Goal: Find specific page/section: Find specific page/section

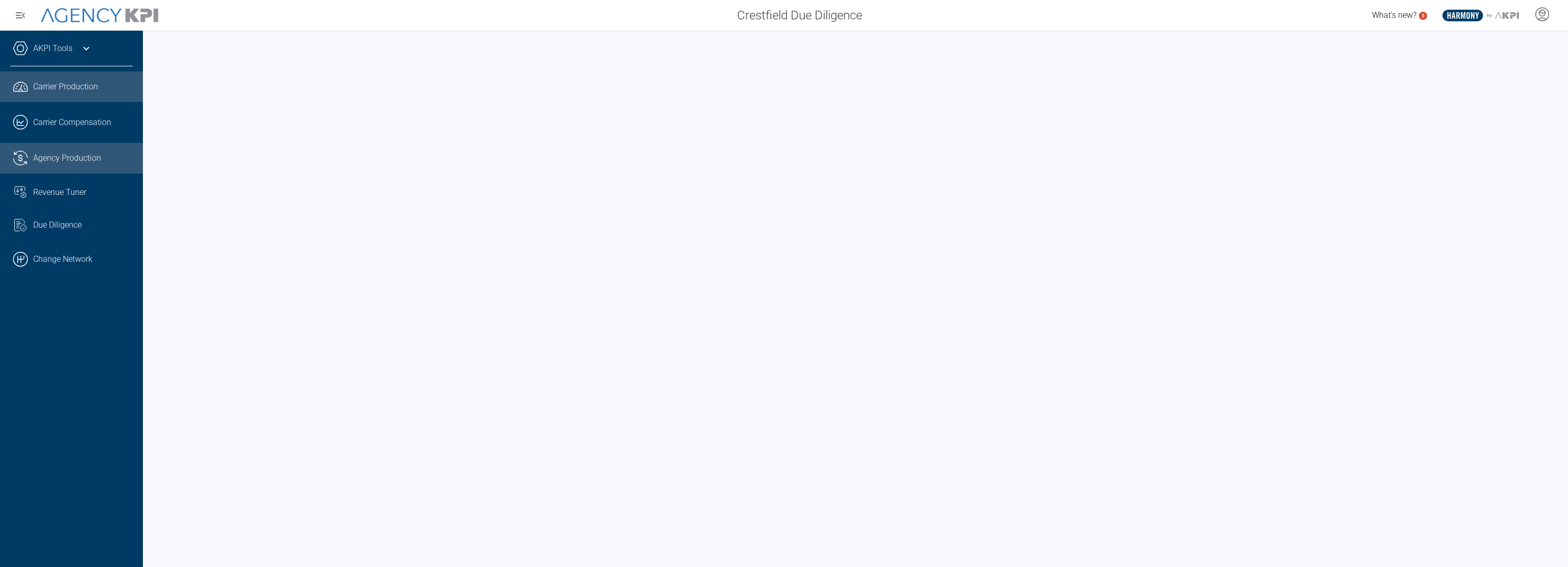
click at [59, 154] on link ".cls-1{fill:none;stroke:#221f20;stroke-linecap:round;stroke-linejoin:round;stro…" at bounding box center [71, 158] width 143 height 31
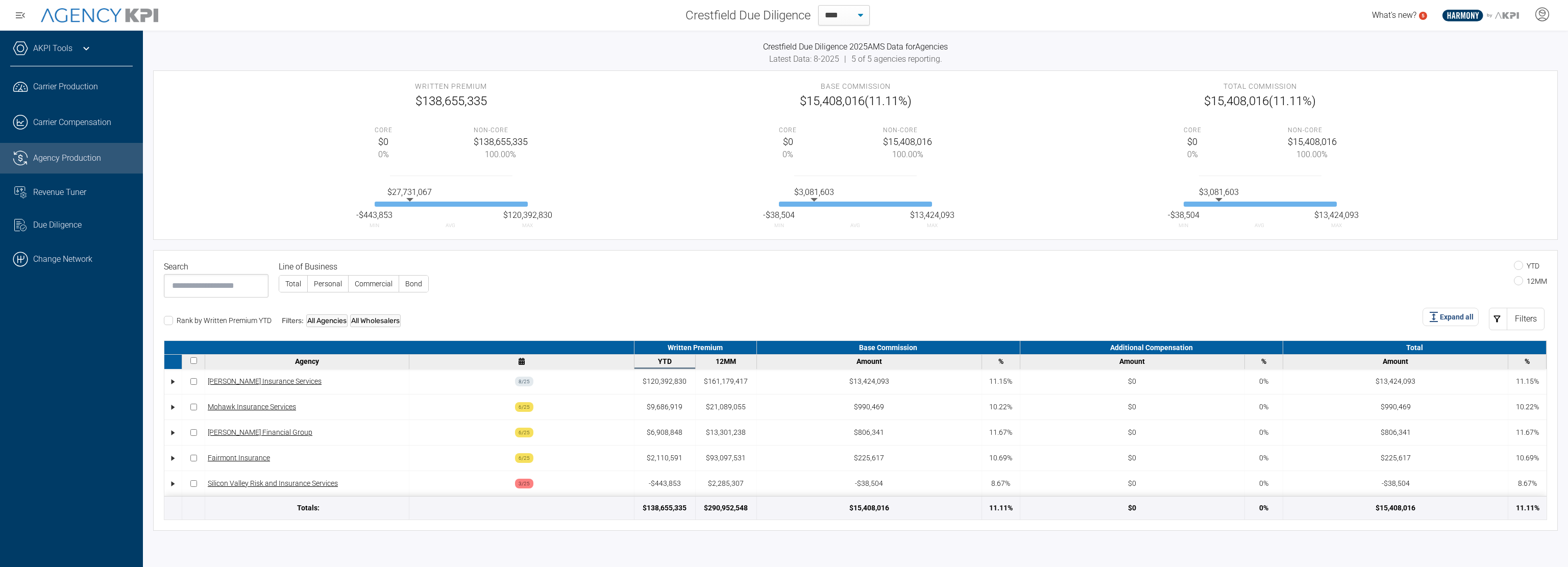
click at [54, 159] on link ".cls-1{fill:none;stroke:#221f20;stroke-linecap:round;stroke-linejoin:round;stro…" at bounding box center [71, 158] width 143 height 31
click at [832, 20] on select "**** **** **** ****" at bounding box center [844, 15] width 51 height 21
drag, startPoint x: 582, startPoint y: 37, endPoint x: 578, endPoint y: 44, distance: 8.1
click at [582, 39] on div "Crestfield Due Diligence 2025 AMS Data for Agencies Latest Data: 8-2025 | 5 of …" at bounding box center [856, 299] width 1425 height 536
click at [71, 258] on link ".cls-1{fill:none;stroke:#000;stroke-linecap:round;stroke-linejoin:round;stroke-…" at bounding box center [71, 259] width 143 height 31
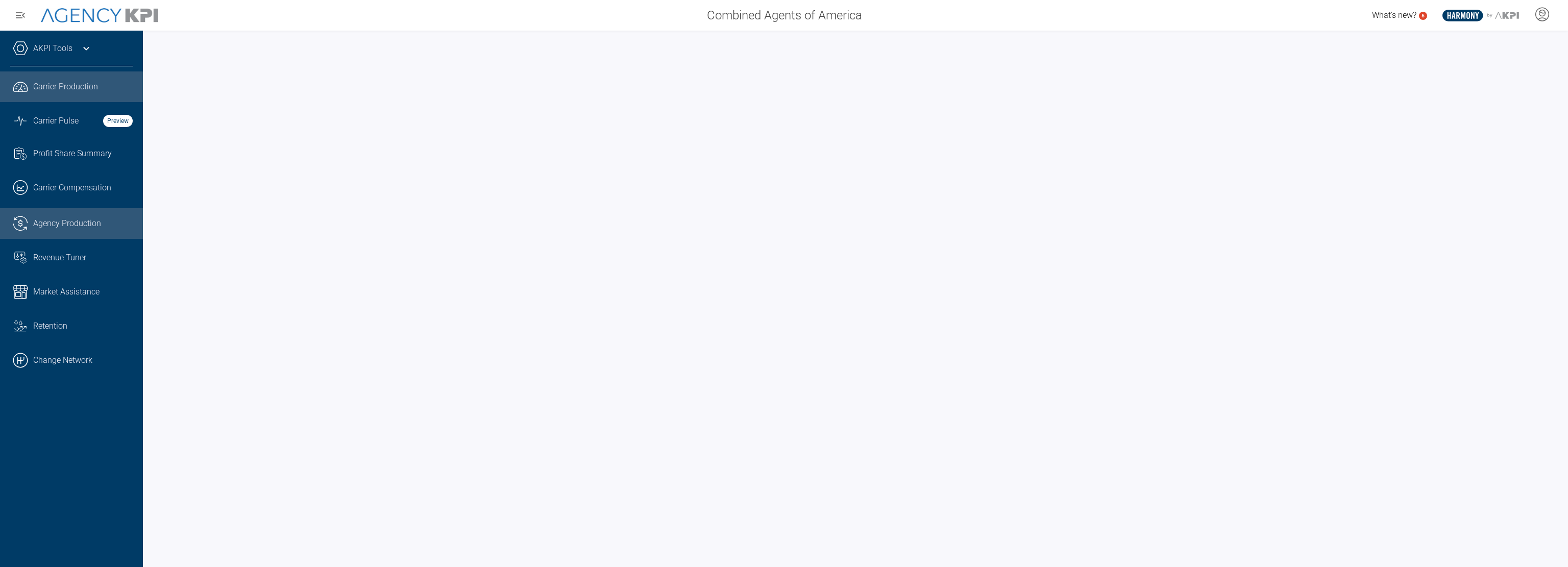
click at [71, 226] on span "Agency Production" at bounding box center [67, 224] width 68 height 13
